Goal: Task Accomplishment & Management: Complete application form

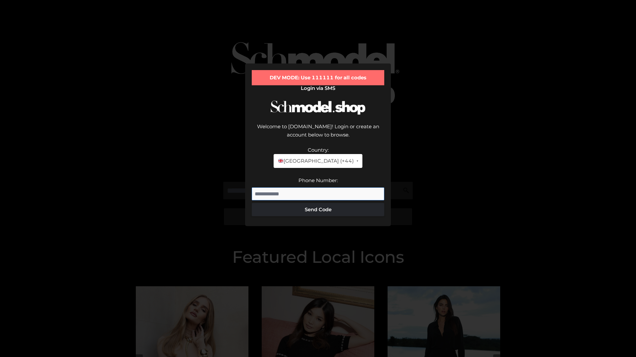
click at [318, 188] on input "Phone Number:" at bounding box center [318, 194] width 132 height 13
type input "**********"
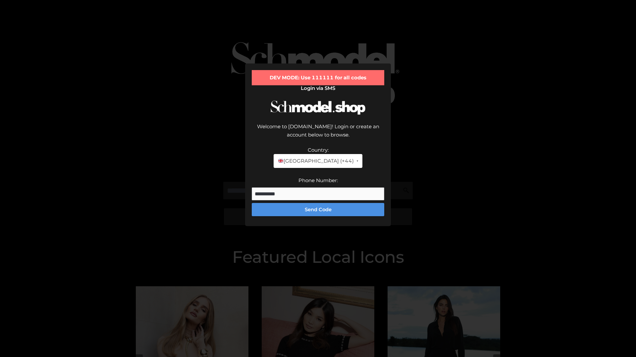
click at [318, 203] on button "Send Code" at bounding box center [318, 209] width 132 height 13
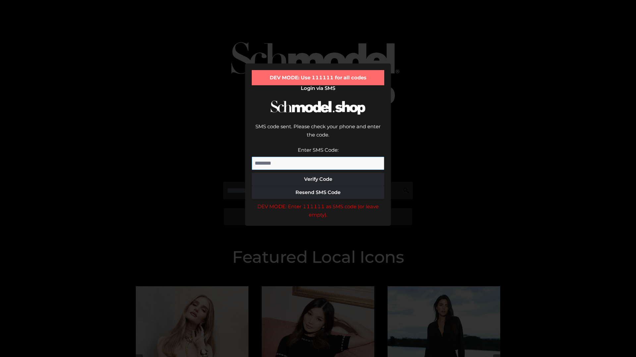
click at [318, 157] on input "Enter SMS Code:" at bounding box center [318, 163] width 132 height 13
type input "******"
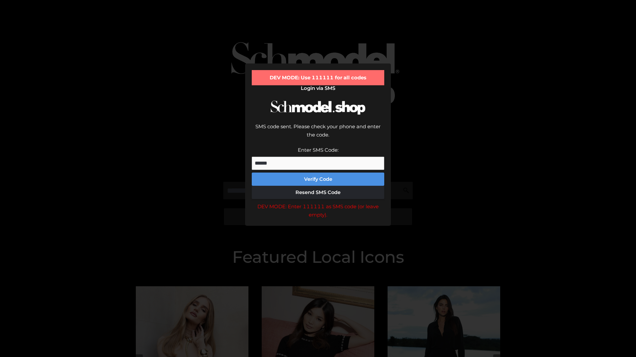
click at [318, 173] on button "Verify Code" at bounding box center [318, 179] width 132 height 13
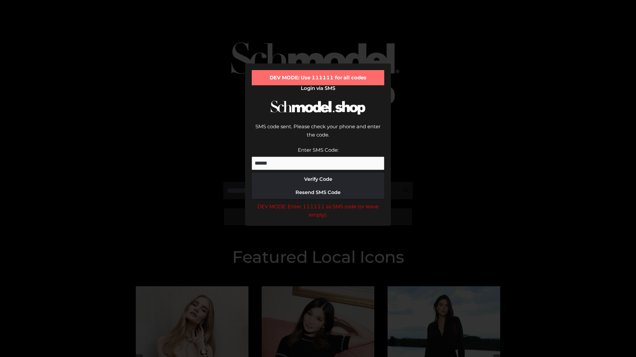
click at [318, 203] on div "DEV MODE: Enter 111111 as SMS code (or leave empty)." at bounding box center [318, 211] width 132 height 17
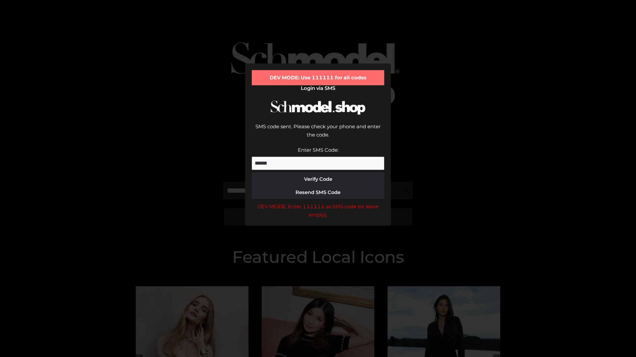
click at [318, 203] on div "DEV MODE: Enter 111111 as SMS code (or leave empty)." at bounding box center [318, 211] width 132 height 17
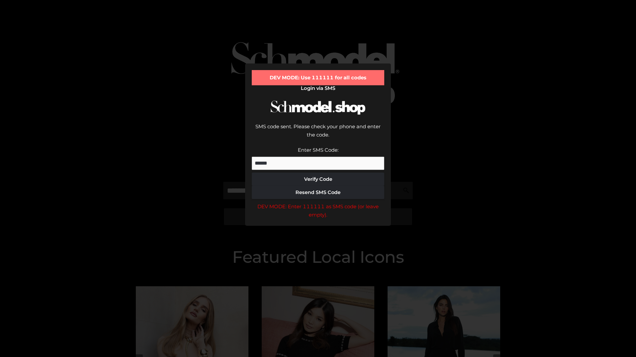
click at [318, 203] on div "DEV MODE: Enter 111111 as SMS code (or leave empty)." at bounding box center [318, 211] width 132 height 17
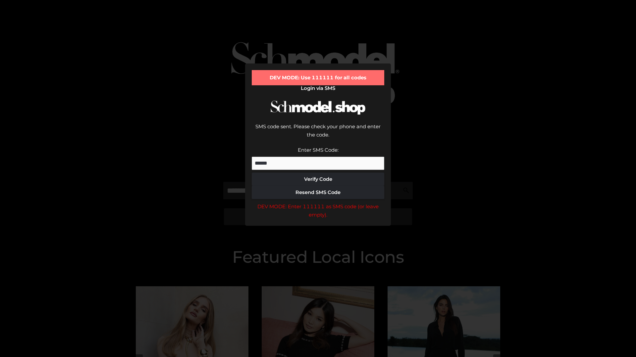
click at [318, 203] on div "DEV MODE: Enter 111111 as SMS code (or leave empty)." at bounding box center [318, 211] width 132 height 17
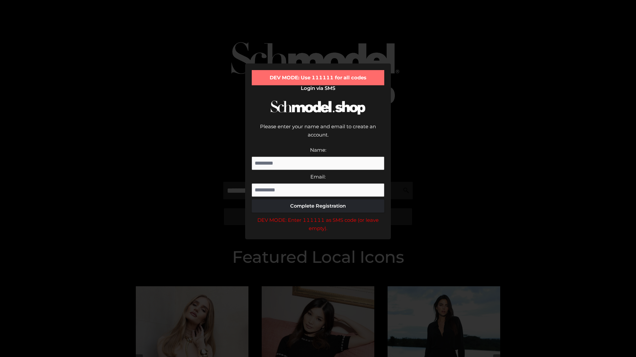
click at [318, 216] on div "DEV MODE: Enter 111111 as SMS code (or leave empty)." at bounding box center [318, 224] width 132 height 17
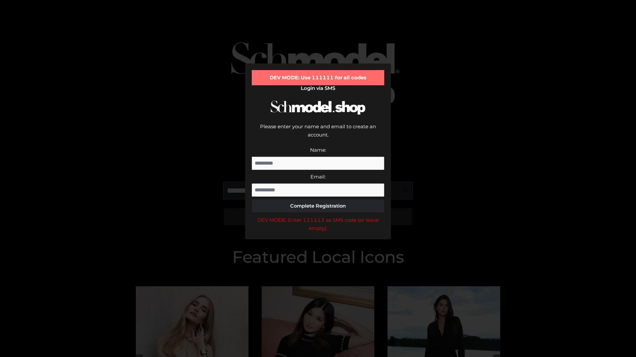
scroll to position [0, 0]
click at [318, 216] on div "DEV MODE: Enter 111111 as SMS code (or leave empty)." at bounding box center [318, 224] width 132 height 17
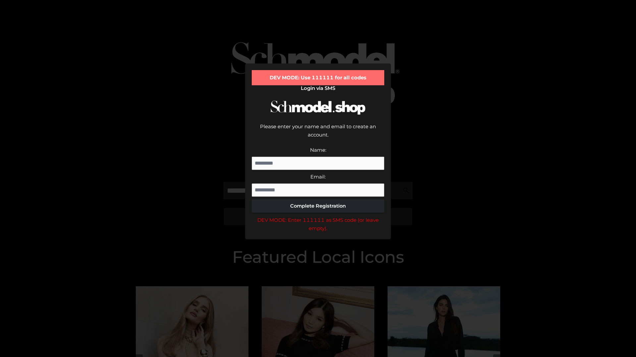
click at [318, 216] on div "DEV MODE: Enter 111111 as SMS code (or leave empty)." at bounding box center [318, 224] width 132 height 17
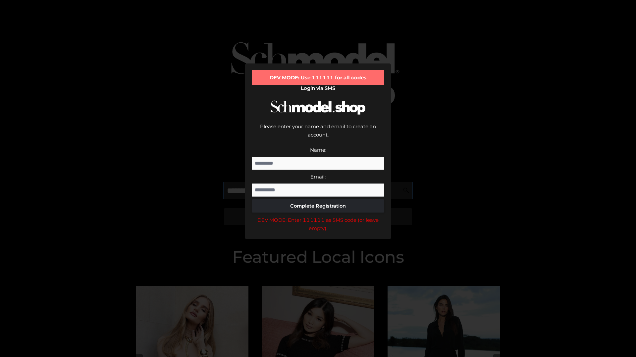
scroll to position [0, 40]
click at [318, 216] on div "DEV MODE: Enter 111111 as SMS code (or leave empty)." at bounding box center [318, 224] width 132 height 17
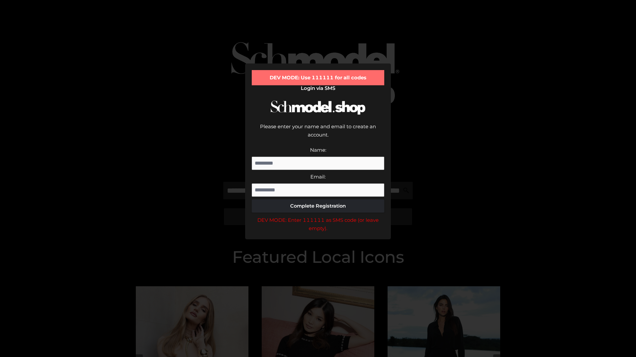
click at [318, 216] on div "DEV MODE: Enter 111111 as SMS code (or leave empty)." at bounding box center [318, 224] width 132 height 17
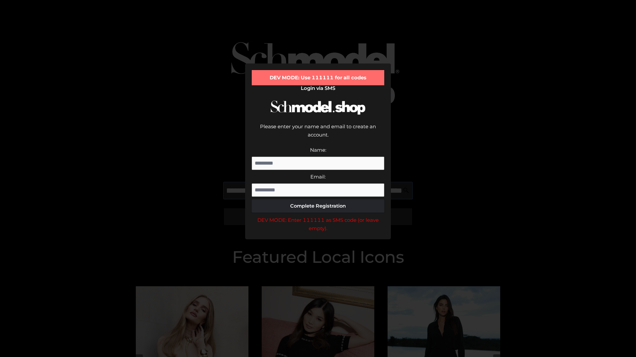
scroll to position [0, 82]
click at [318, 216] on div "DEV MODE: Enter 111111 as SMS code (or leave empty)." at bounding box center [318, 224] width 132 height 17
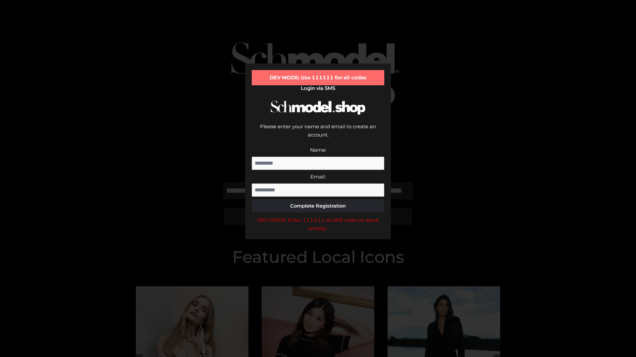
click at [318, 216] on div "DEV MODE: Enter 111111 as SMS code (or leave empty)." at bounding box center [318, 224] width 132 height 17
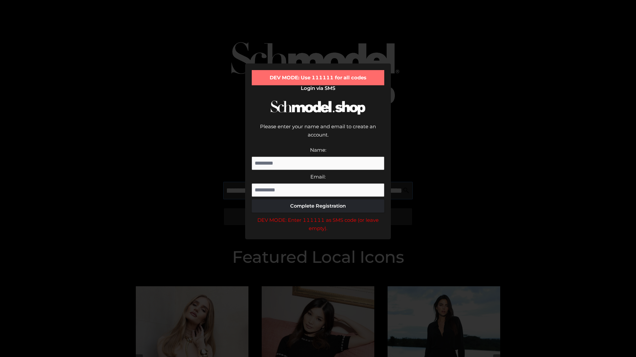
scroll to position [0, 120]
click at [318, 216] on div "DEV MODE: Enter 111111 as SMS code (or leave empty)." at bounding box center [318, 224] width 132 height 17
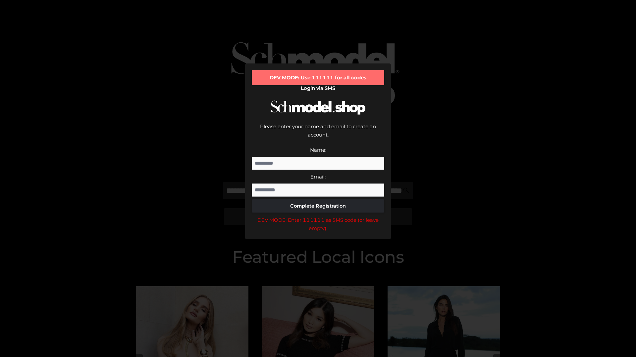
click at [318, 216] on div "DEV MODE: Enter 111111 as SMS code (or leave empty)." at bounding box center [318, 224] width 132 height 17
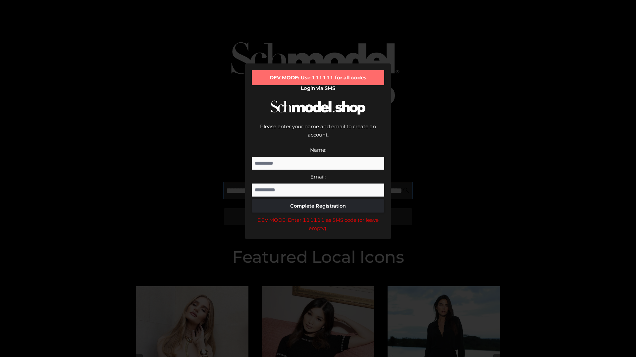
scroll to position [0, 160]
click at [318, 216] on div "DEV MODE: Enter 111111 as SMS code (or leave empty)." at bounding box center [318, 224] width 132 height 17
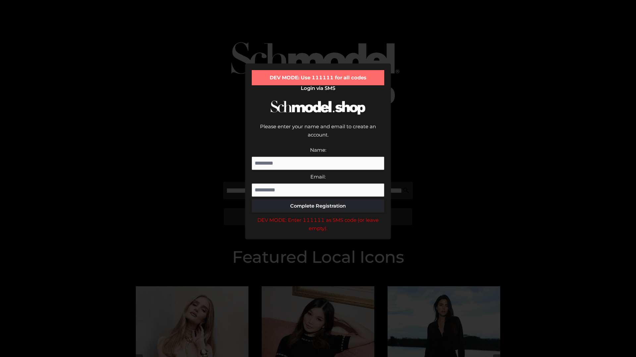
click at [318, 216] on div "DEV MODE: Enter 111111 as SMS code (or leave empty)." at bounding box center [318, 224] width 132 height 17
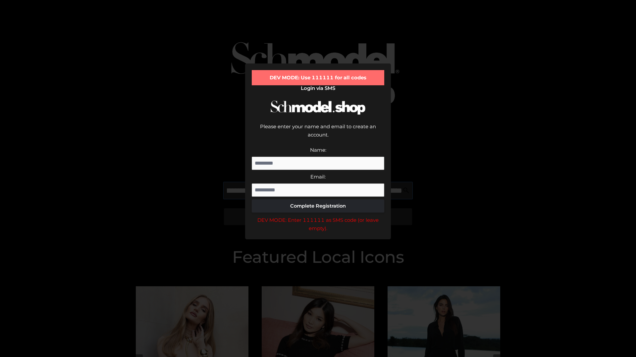
scroll to position [0, 202]
click at [318, 216] on div "DEV MODE: Enter 111111 as SMS code (or leave empty)." at bounding box center [318, 224] width 132 height 17
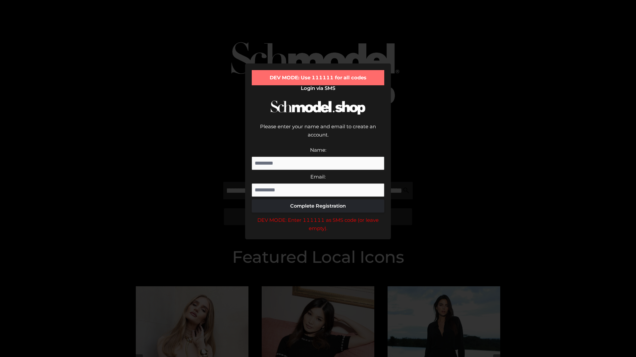
click at [318, 216] on div "DEV MODE: Enter 111111 as SMS code (or leave empty)." at bounding box center [318, 224] width 132 height 17
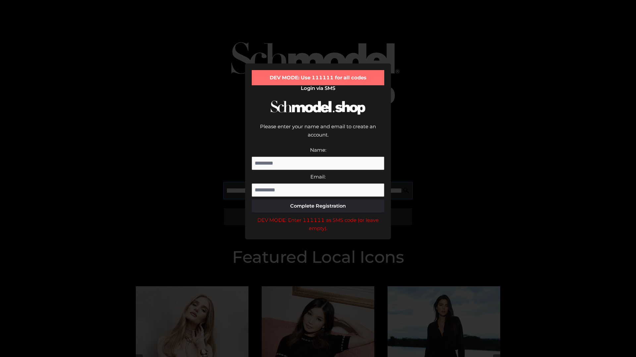
scroll to position [0, 240]
click at [318, 216] on div "DEV MODE: Enter 111111 as SMS code (or leave empty)." at bounding box center [318, 224] width 132 height 17
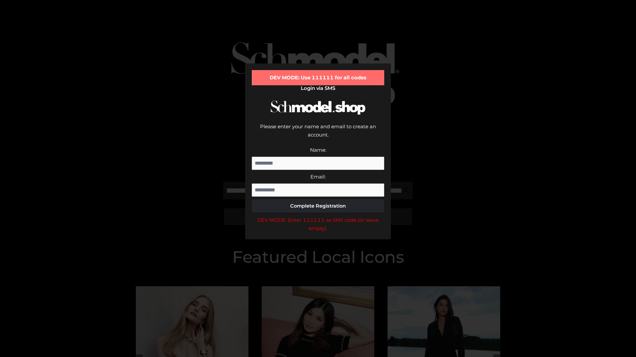
click at [318, 216] on div "DEV MODE: Enter 111111 as SMS code (or leave empty)." at bounding box center [318, 224] width 132 height 17
type input "**********"
